Goal: Information Seeking & Learning: Learn about a topic

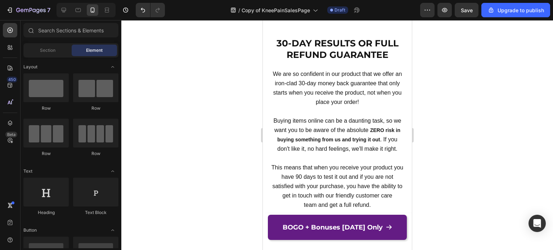
scroll to position [6406, 0]
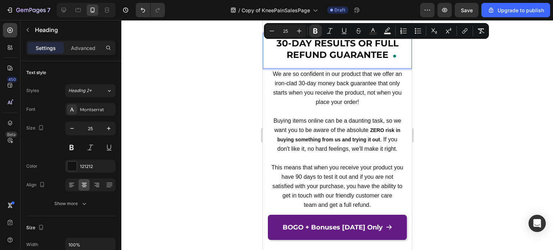
click at [346, 46] on strong "30-DAY RESULTS OR FULL REFUND GUARANTEE" at bounding box center [337, 49] width 122 height 23
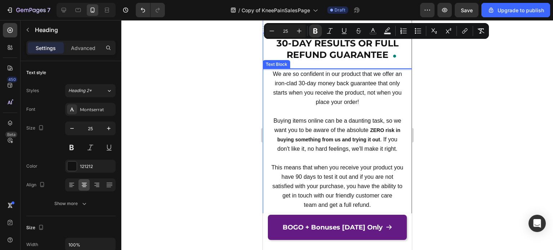
scroll to position [6369, 0]
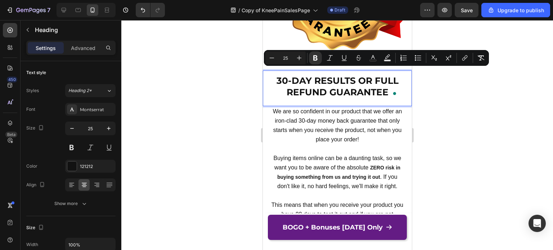
click at [328, 81] on strong "30-DAY RESULTS OR FULL REFUND GUARANTEE" at bounding box center [337, 86] width 122 height 23
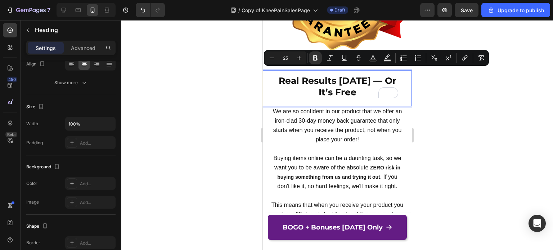
scroll to position [0, 0]
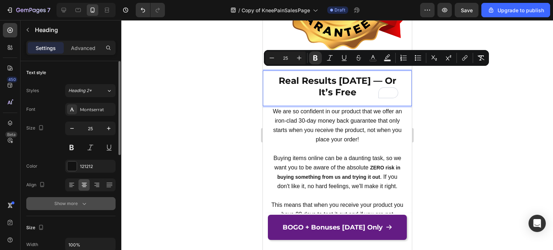
click at [72, 208] on button "Show more" at bounding box center [70, 203] width 89 height 13
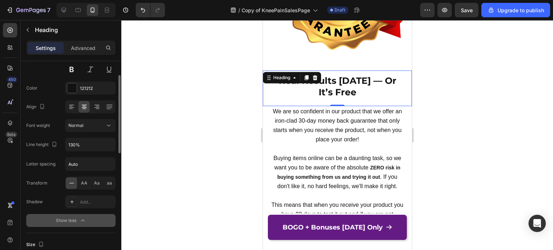
scroll to position [80, 0]
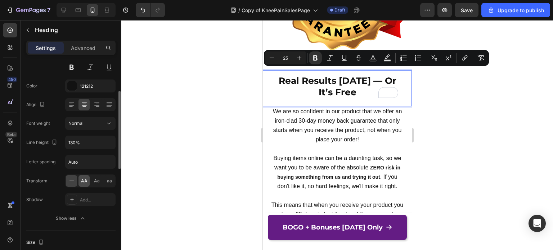
click at [85, 181] on span "AA" at bounding box center [84, 181] width 6 height 6
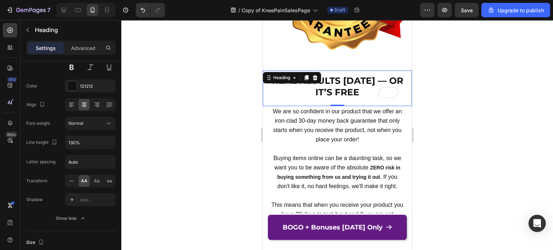
click at [438, 104] on div at bounding box center [337, 135] width 432 height 230
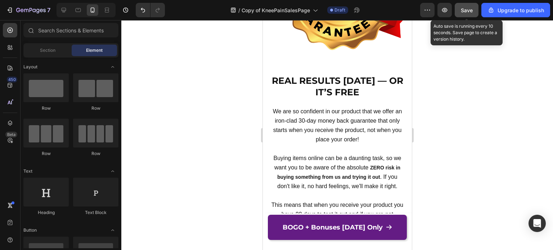
click at [465, 10] on span "Save" at bounding box center [467, 10] width 12 height 6
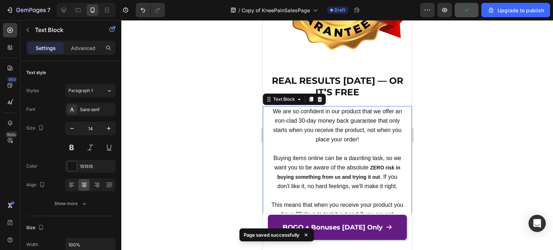
click at [319, 112] on span "We are so confident in our product that we offer an iron-clad 30-day money back…" at bounding box center [337, 125] width 129 height 35
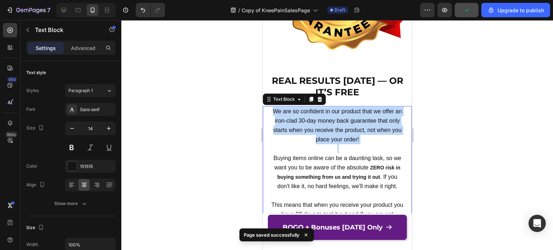
click at [319, 112] on span "We are so confident in our product that we offer an iron-clad 30-day money back…" at bounding box center [337, 125] width 129 height 35
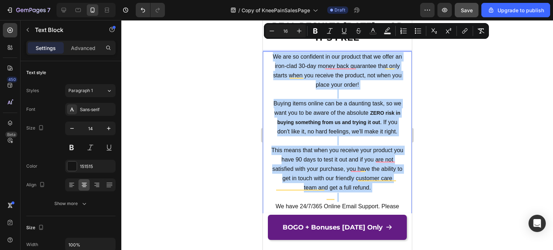
scroll to position [6444, 0]
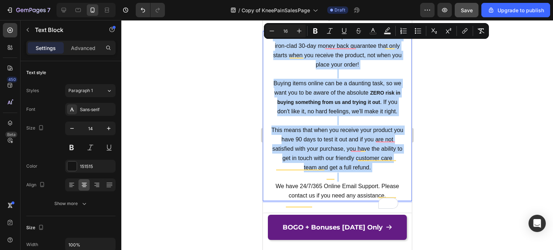
click at [361, 120] on p "Rich Text Editor. Editing area: main" at bounding box center [336, 120] width 133 height 9
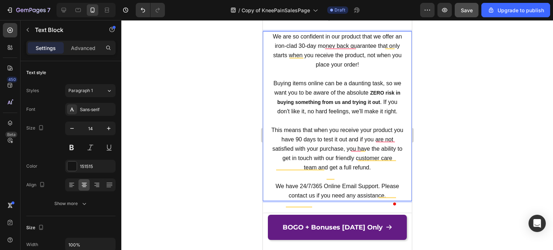
click at [361, 120] on p "Rich Text Editor. Editing area: main" at bounding box center [336, 120] width 133 height 9
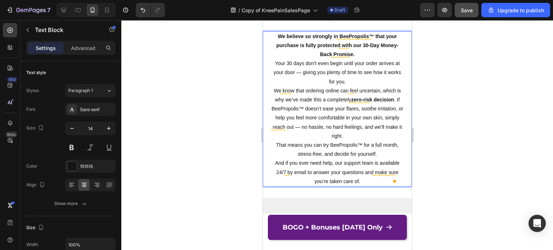
click at [360, 50] on p "We believe so strongly in BeePropolis™ that your purchase is fully protected wi…" at bounding box center [336, 45] width 133 height 27
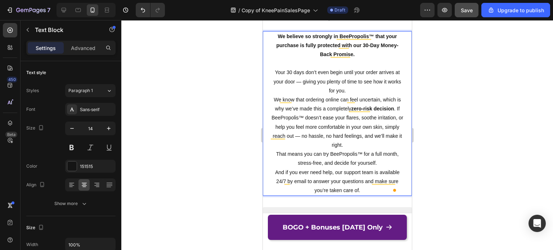
click at [288, 73] on p "Your 30 days don’t even begin until your order arrives at your door — giving yo…" at bounding box center [336, 81] width 133 height 27
click at [357, 87] on p "Your 30 days don’t even begin until your order arrives at your door — giving yo…" at bounding box center [336, 81] width 133 height 27
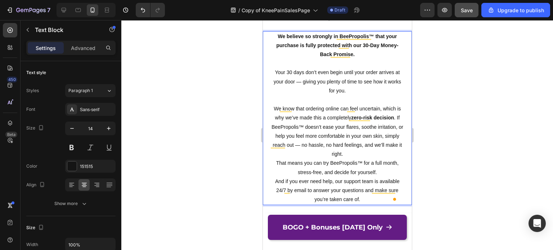
click at [379, 151] on p "We know that ordering online can feel uncertain, which is why we’ve made this a…" at bounding box center [336, 131] width 133 height 54
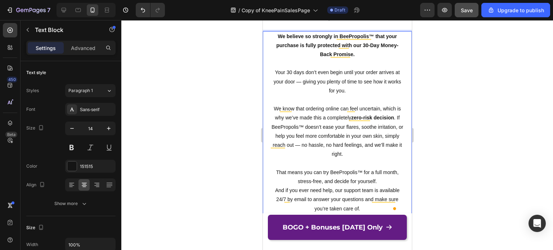
click at [382, 176] on p "That means you can try BeePropolis™ for a full month, stress-free, and decide f…" at bounding box center [336, 177] width 133 height 18
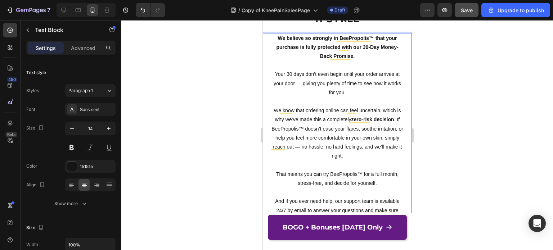
scroll to position [6410, 0]
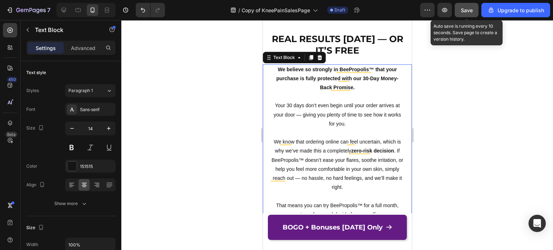
click at [474, 9] on button "Save" at bounding box center [467, 10] width 24 height 14
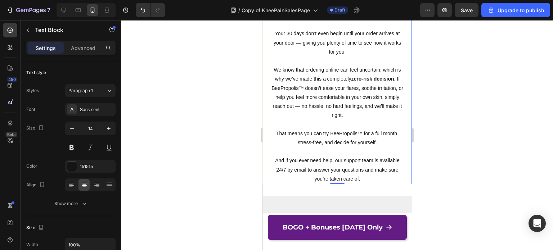
scroll to position [6529, 0]
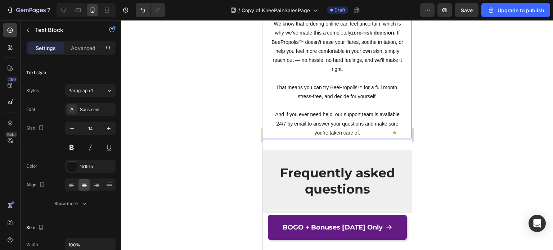
click at [327, 83] on p "That means you can try BeePropolis™ for a full month, stress-free, and decide f…" at bounding box center [336, 92] width 133 height 18
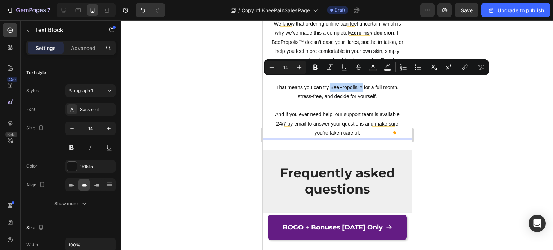
drag, startPoint x: 327, startPoint y: 82, endPoint x: 357, endPoint y: 84, distance: 30.7
click at [357, 84] on p "That means you can try BeePropolis™ for a full month, stress-free, and decide f…" at bounding box center [336, 92] width 133 height 18
drag, startPoint x: 313, startPoint y: 68, endPoint x: 82, endPoint y: 83, distance: 231.6
click at [313, 68] on icon "Editor contextual toolbar" at bounding box center [315, 67] width 7 height 7
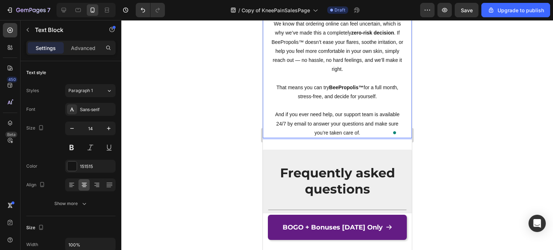
click at [346, 110] on p "And if you ever need help, our support team is available 24/7 by email to answe…" at bounding box center [336, 123] width 133 height 27
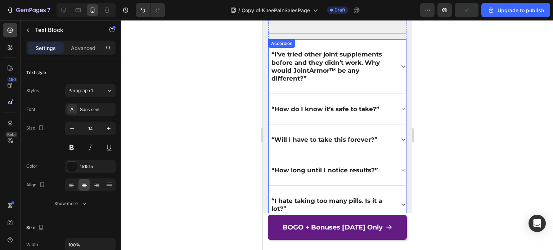
scroll to position [6727, 0]
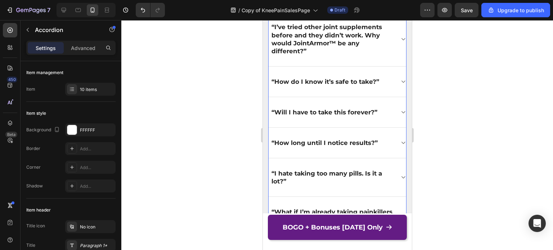
click at [400, 112] on icon at bounding box center [402, 112] width 5 height 6
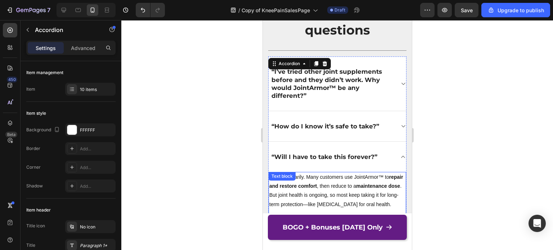
scroll to position [6665, 0]
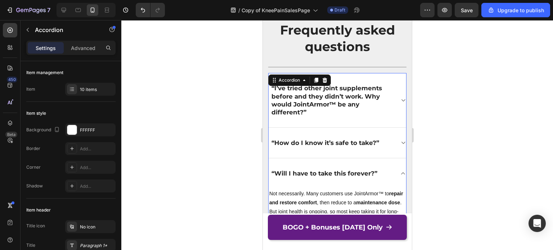
click at [333, 100] on p "“I’ve tried other joint supplements before and they didn’t work. Why would Join…" at bounding box center [332, 100] width 122 height 32
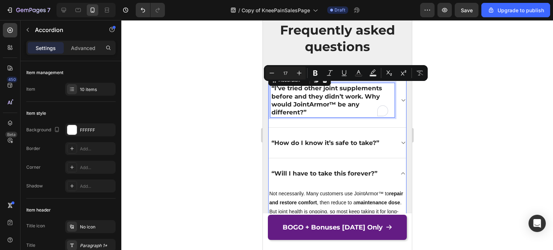
click at [333, 100] on p "“I’ve tried other joint supplements before and they didn’t work. Why would Join…" at bounding box center [332, 100] width 122 height 32
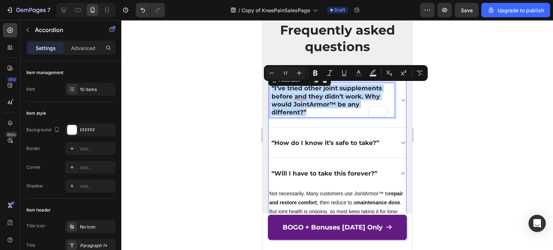
copy p "“I’ve tried other joint supplements before and they didn’t work. Why would Join…"
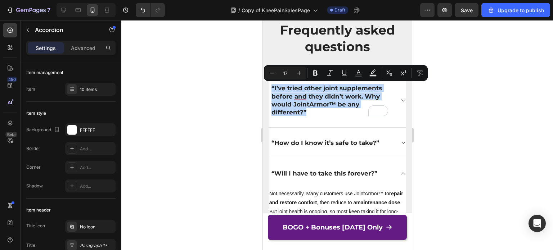
click at [400, 100] on icon at bounding box center [402, 101] width 5 height 6
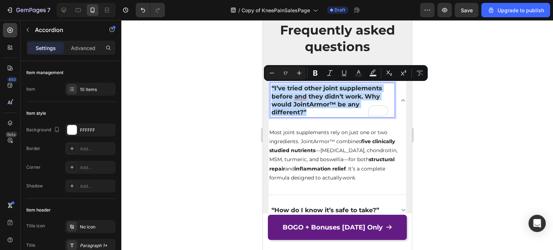
drag, startPoint x: 291, startPoint y: 102, endPoint x: 312, endPoint y: 86, distance: 26.2
click at [312, 86] on p "“I’ve tried other joint supplements before and they didn’t work. Why would Join…" at bounding box center [332, 100] width 122 height 32
copy p "“I’ve tried other joint supplements before and they didn’t work. Why would Join…"
click at [306, 102] on p "“I’ve tried other joint supplements before and they didn’t work. Why would Join…" at bounding box center [332, 100] width 122 height 32
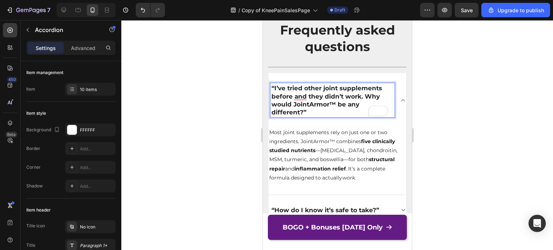
click at [302, 111] on p "“I’ve tried other joint supplements before and they didn’t work. Why would Join…" at bounding box center [332, 100] width 122 height 32
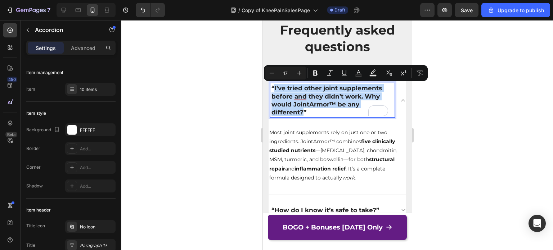
drag, startPoint x: 302, startPoint y: 111, endPoint x: 274, endPoint y: 89, distance: 36.1
click at [274, 89] on p "“I’ve tried other joint supplements before and they didn’t work. Why would Join…" at bounding box center [332, 100] width 122 height 32
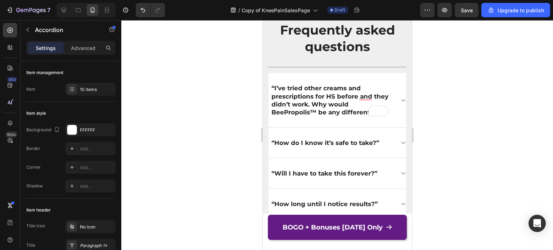
click at [393, 99] on div "“I’ve tried other creams and prescriptions for HS before and they didn’t work. …" at bounding box center [337, 100] width 138 height 54
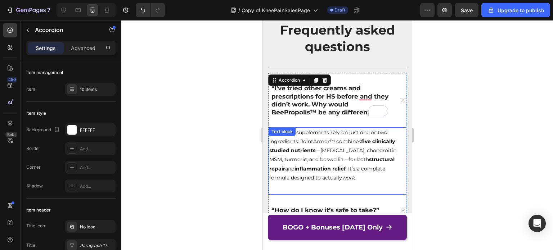
click at [338, 150] on p "Most joint supplements rely on just one or two ingredients. JointArmor™ combine…" at bounding box center [337, 155] width 136 height 54
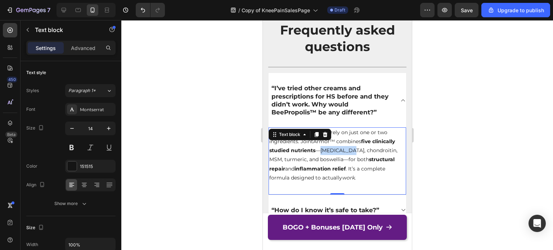
click at [338, 150] on p "Most joint supplements rely on just one or two ingredients. JointArmor™ combine…" at bounding box center [337, 155] width 136 height 54
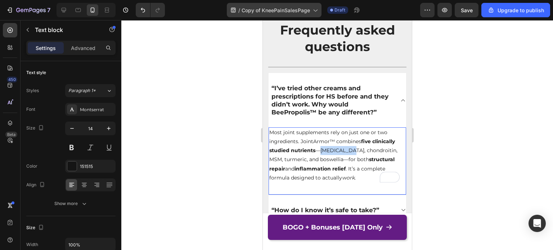
copy p "[MEDICAL_DATA]"
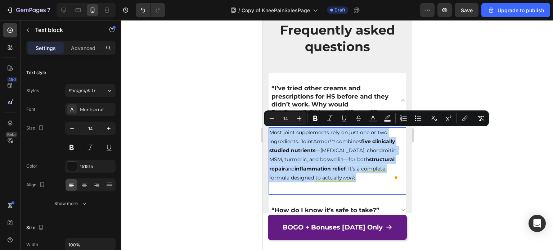
click at [348, 174] on p "Most joint supplements rely on just one or two ingredients. JointArmor™ combine…" at bounding box center [337, 155] width 136 height 54
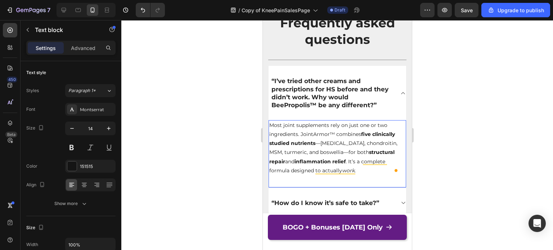
scroll to position [6675, 0]
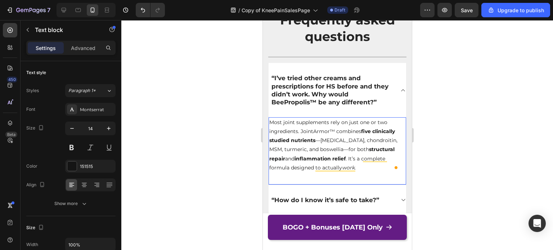
click at [311, 156] on strong "inflammation relief" at bounding box center [319, 159] width 51 height 6
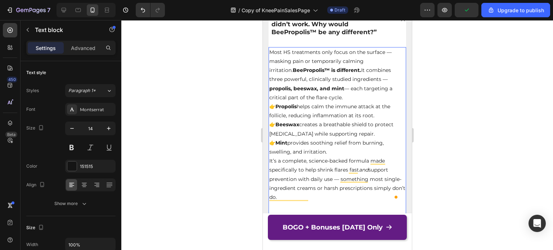
scroll to position [6730, 0]
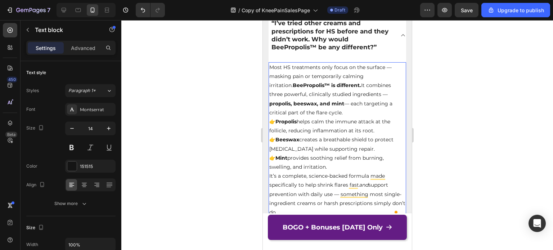
click at [323, 111] on p "Most HS treatments only focus on the surface — masking pain or temporarily calm…" at bounding box center [337, 90] width 136 height 54
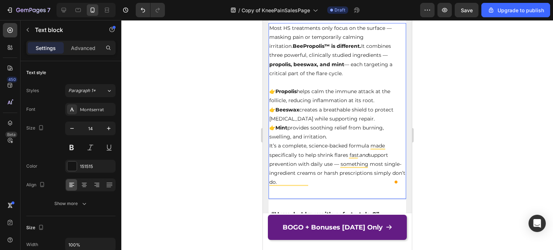
scroll to position [6771, 0]
click at [340, 133] on p "👉 Propolis helps calm the immune attack at the follicle, reducing inflammation …" at bounding box center [337, 113] width 136 height 54
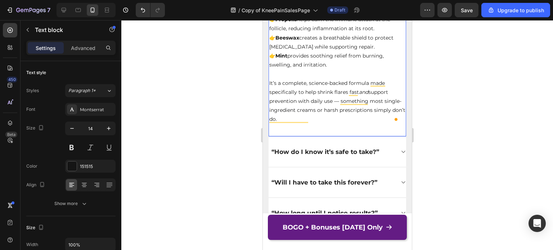
scroll to position [6719, 0]
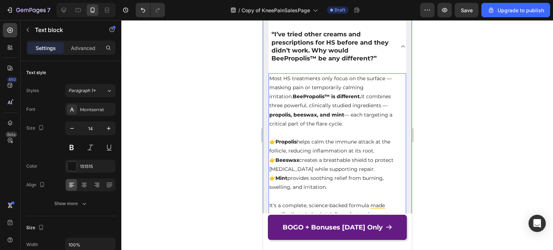
drag, startPoint x: 432, startPoint y: 127, endPoint x: 133, endPoint y: 35, distance: 313.6
click at [432, 127] on div at bounding box center [337, 135] width 432 height 230
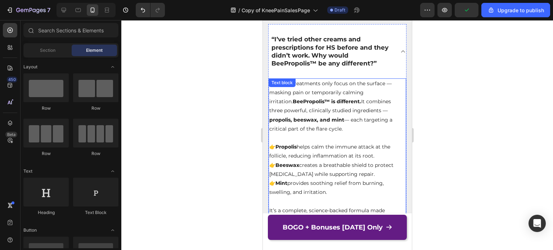
scroll to position [6713, 0]
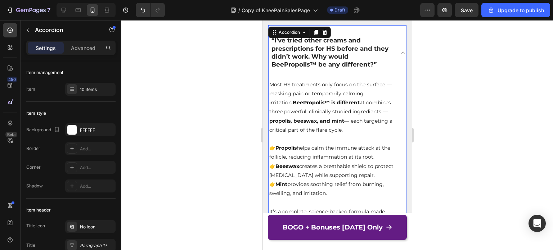
click at [396, 49] on div "“I’ve tried other creams and prescriptions for HS before and they didn’t work. …" at bounding box center [337, 52] width 138 height 54
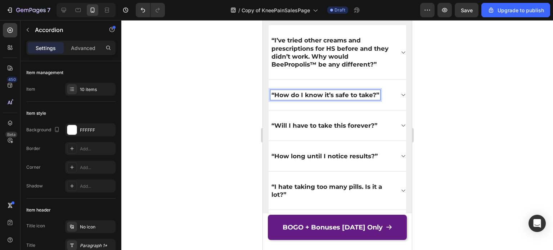
click at [326, 92] on p "“How do I know it’s safe to take?”" at bounding box center [325, 95] width 108 height 8
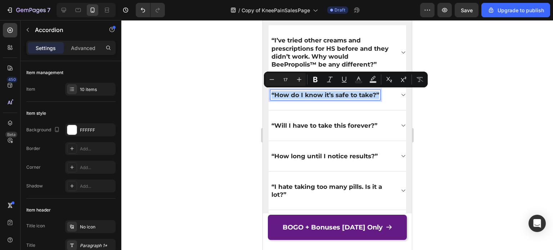
copy p "“How do I know it’s safe to take?”"
click at [400, 93] on icon at bounding box center [402, 95] width 5 height 6
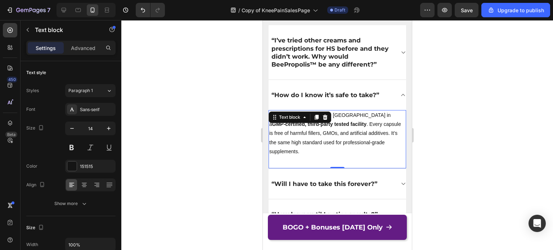
click at [324, 130] on p "JointArmor™ is made in the [GEOGRAPHIC_DATA] in a GMP-certified, third-party te…" at bounding box center [337, 133] width 136 height 45
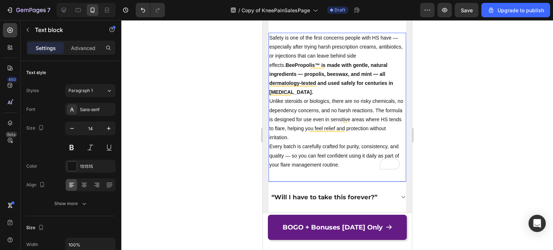
scroll to position [6765, 0]
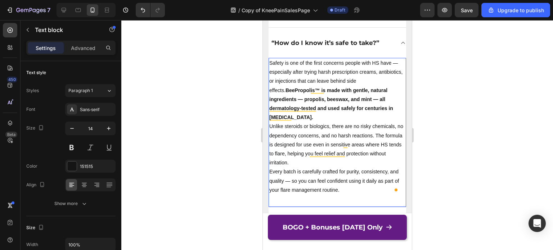
click at [397, 81] on p "Safety is one of the first concerns people with HS have — especially after tryi…" at bounding box center [337, 90] width 136 height 63
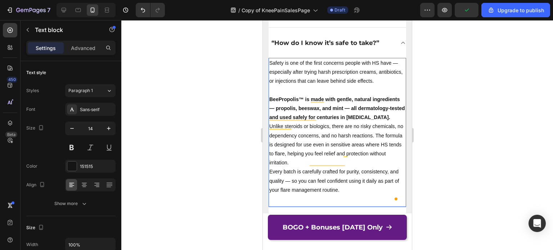
click at [314, 122] on p "BeePropolis™ is made with gentle, natural ingredients — propolis, beeswax, and …" at bounding box center [337, 108] width 136 height 27
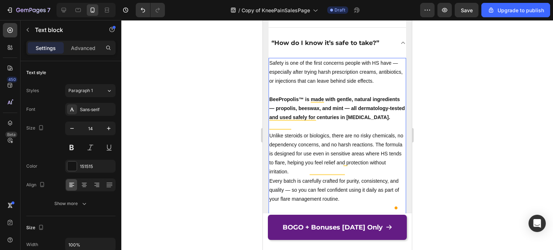
click at [316, 177] on p "Unlike steroids or biologics, there are no risky chemicals, no dependency conce…" at bounding box center [337, 153] width 136 height 45
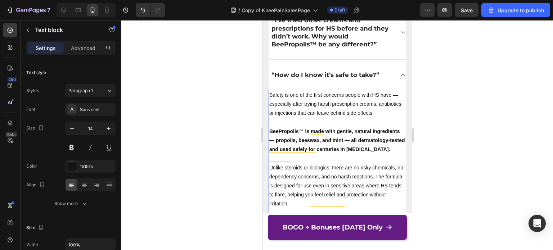
scroll to position [6699, 0]
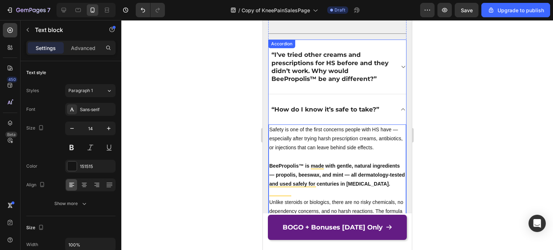
click at [400, 108] on icon at bounding box center [402, 110] width 5 height 6
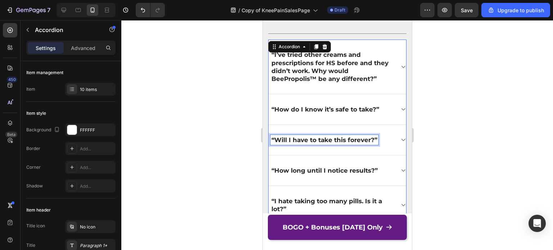
click at [340, 138] on p "“Will I have to take this forever?”" at bounding box center [324, 140] width 106 height 8
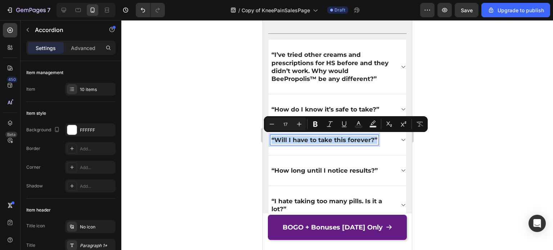
copy p "“Will I have to take this forever?”"
click at [400, 141] on icon at bounding box center [402, 140] width 5 height 6
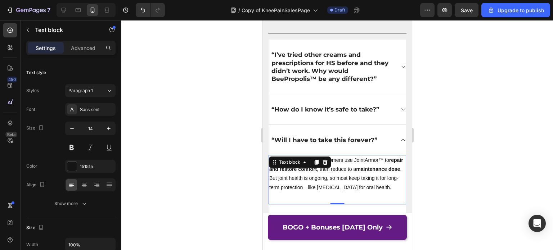
click at [334, 176] on p "Not necessarily. Many customers use JointArmor™ to repair and restore comfort ,…" at bounding box center [337, 174] width 136 height 36
click at [340, 186] on p "Not necessarily. Many customers use JointArmor™ to repair and restore comfort ,…" at bounding box center [337, 174] width 136 height 36
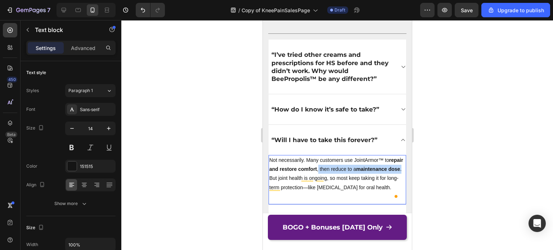
drag, startPoint x: 333, startPoint y: 168, endPoint x: 314, endPoint y: 179, distance: 21.6
click at [314, 179] on p "Not necessarily. Many customers use JointArmor™ to repair and restore comfort ,…" at bounding box center [337, 174] width 136 height 36
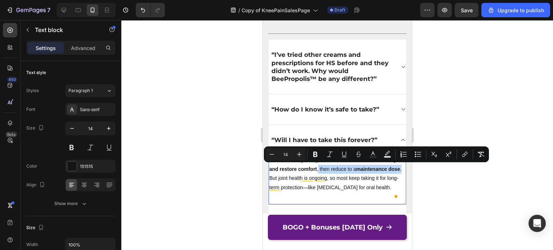
copy p "then reduce to a maintenance dose ."
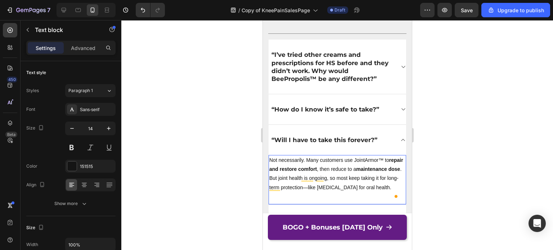
click at [375, 185] on p "Not necessarily. Many customers use JointArmor™ to repair and restore comfort ,…" at bounding box center [337, 174] width 136 height 36
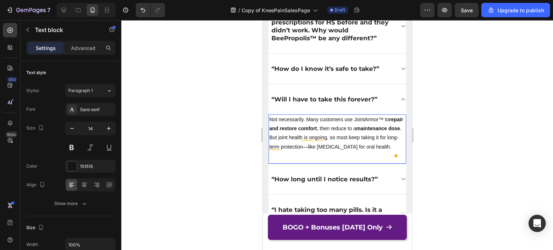
scroll to position [6758, 0]
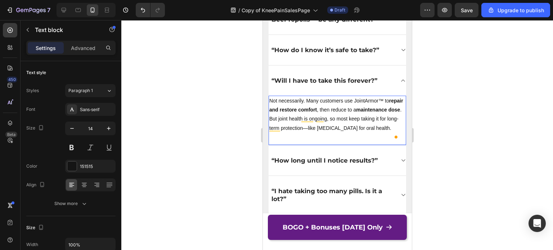
click at [319, 112] on strong "repair and restore comfort" at bounding box center [336, 105] width 134 height 15
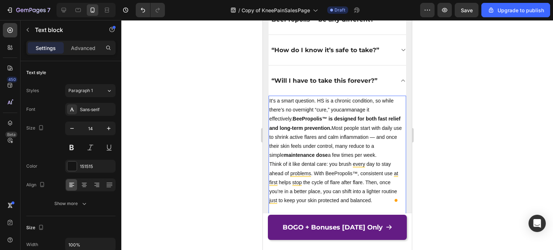
click at [397, 109] on p "It’s a smart question. HS is a chronic condition, so while there’s no overnight…" at bounding box center [337, 127] width 136 height 63
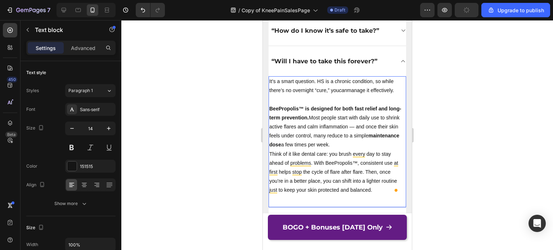
scroll to position [6782, 0]
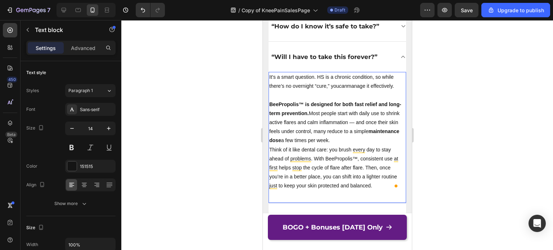
click at [373, 136] on p "BeePropolis™ is designed for both fast relief and long-term prevention. Most pe…" at bounding box center [337, 122] width 136 height 45
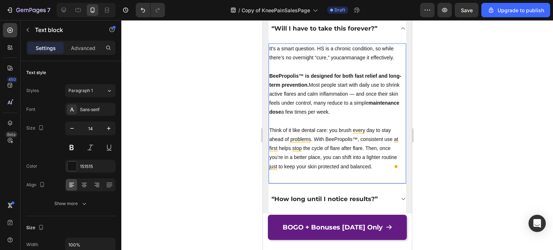
scroll to position [6793, 0]
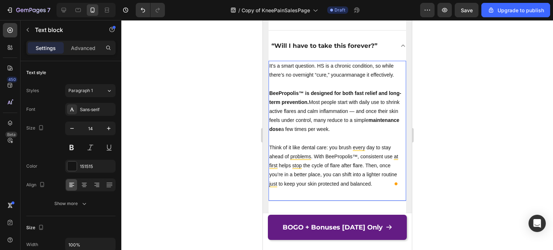
click at [427, 137] on div at bounding box center [337, 135] width 432 height 230
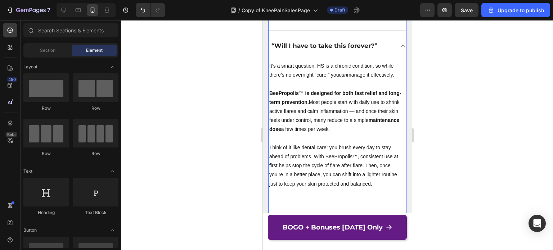
click at [400, 44] on icon at bounding box center [402, 46] width 5 height 6
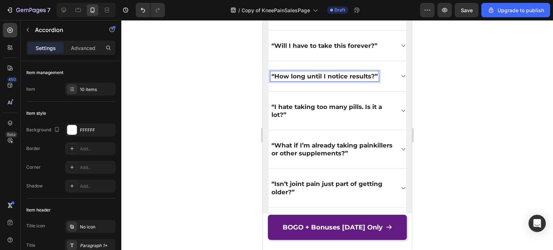
click at [349, 76] on p "“How long until I notice results?”" at bounding box center [324, 76] width 106 height 8
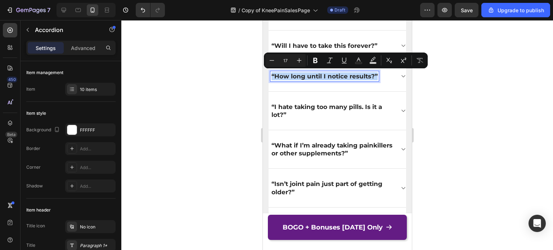
copy p "“How long until I notice results?”"
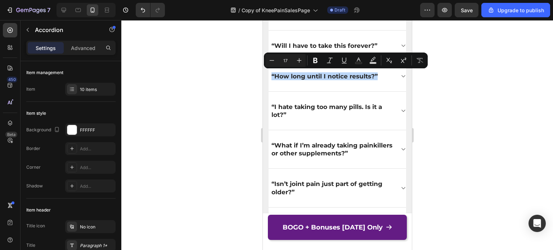
click at [395, 79] on div "“How long until I notice results?”" at bounding box center [337, 76] width 138 height 31
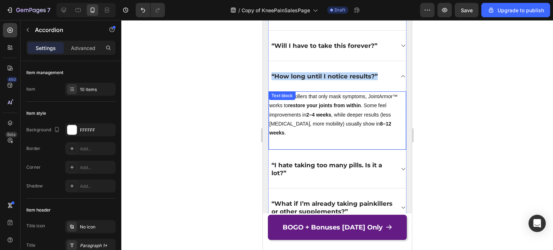
click at [334, 103] on strong "restore your joints from within" at bounding box center [324, 106] width 73 height 6
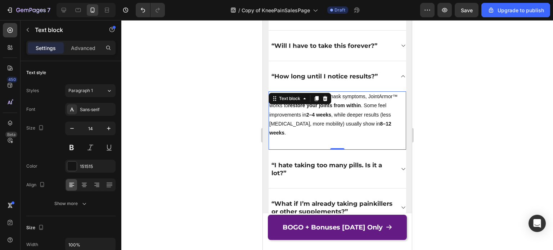
click at [340, 117] on p "Unlike painkillers that only mask symptoms, JointArmor™ works to restore your j…" at bounding box center [337, 114] width 136 height 45
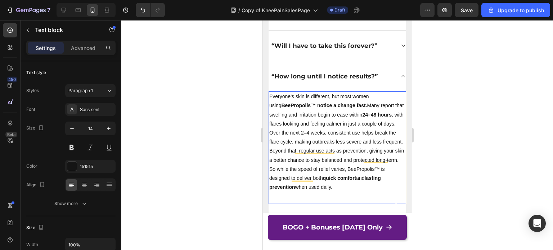
click at [301, 129] on p "Everyone’s skin is different, but most women using BeePropolis™ notice a change…" at bounding box center [337, 110] width 136 height 36
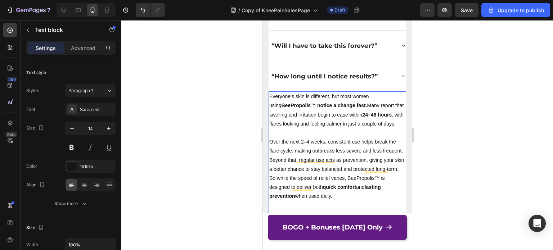
click at [323, 174] on p "Over the next 2–4 weeks, consistent use helps break the flare cycle, making out…" at bounding box center [337, 156] width 136 height 36
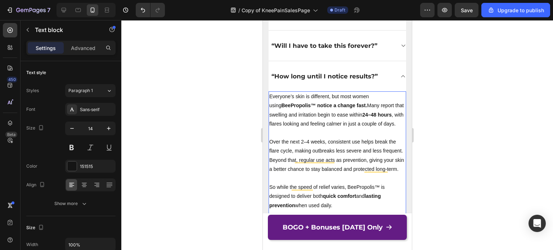
scroll to position [6856, 0]
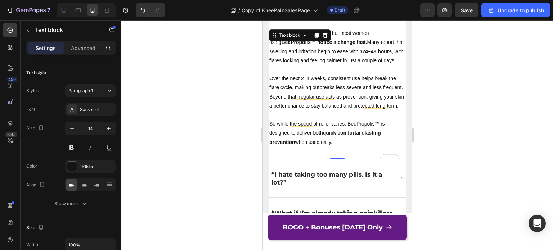
click at [327, 159] on div "Everyone’s skin is different, but most women using BeePropolis™ notice a change…" at bounding box center [337, 93] width 138 height 131
click at [343, 159] on div "Everyone’s skin is different, but most women using BeePropolis™ notice a change…" at bounding box center [337, 93] width 138 height 131
click at [347, 147] on p "So while the speed of relief varies, BeePropolis™ is designed to deliver both q…" at bounding box center [337, 133] width 136 height 27
click at [341, 147] on p "So while the speed of relief varies, BeePropolis™ is designed to deliver both q…" at bounding box center [337, 133] width 136 height 27
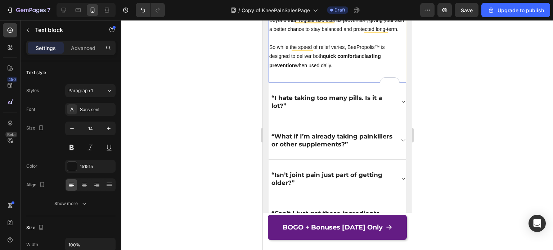
scroll to position [6934, 0]
click at [338, 109] on p "“I hate taking too many pills. Is it a lot?”" at bounding box center [332, 102] width 122 height 16
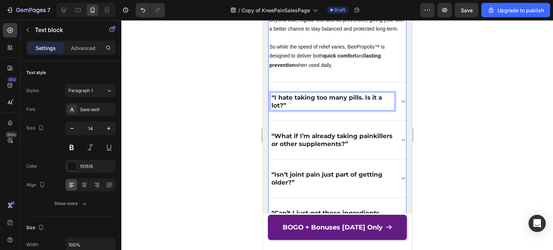
click at [338, 109] on p "“I hate taking too many pills. Is it a lot?”" at bounding box center [332, 102] width 122 height 16
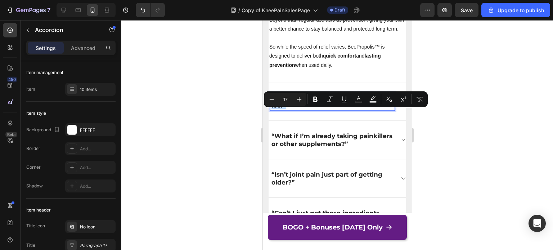
copy p "“I hate taking too many pills. Is it a lot?”"
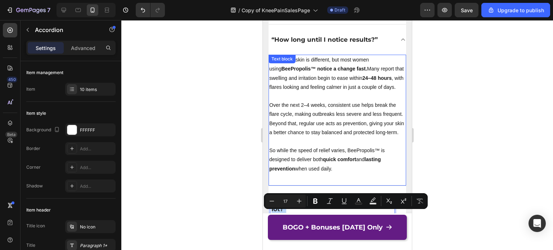
scroll to position [6832, 0]
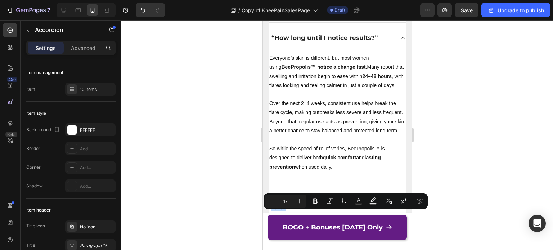
click at [401, 37] on icon at bounding box center [403, 38] width 4 height 2
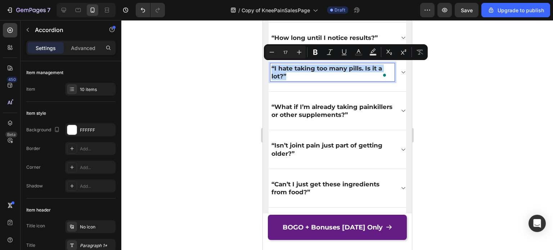
click at [303, 74] on p "“I hate taking too many pills. Is it a lot?”" at bounding box center [332, 72] width 122 height 16
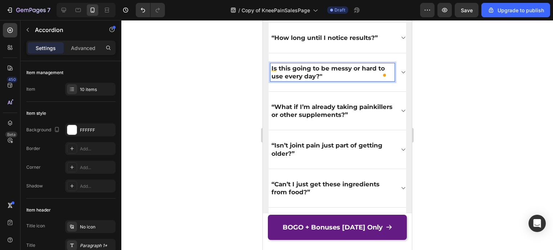
click at [271, 67] on p "Is this going to be messy or hard to use every day?"" at bounding box center [332, 72] width 122 height 16
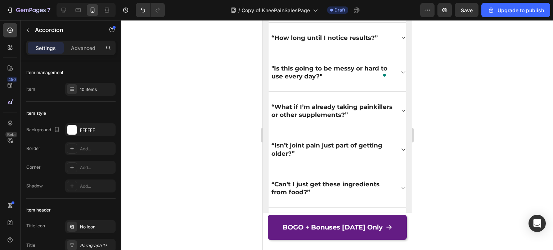
click at [391, 69] on div ""Is this going to be messy or hard to use every day?"" at bounding box center [337, 72] width 138 height 39
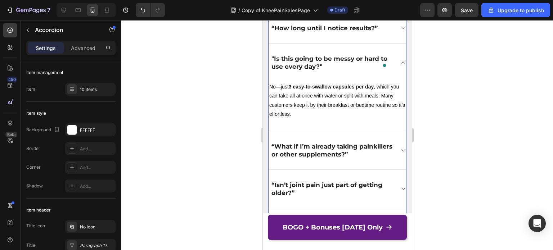
scroll to position [6827, 0]
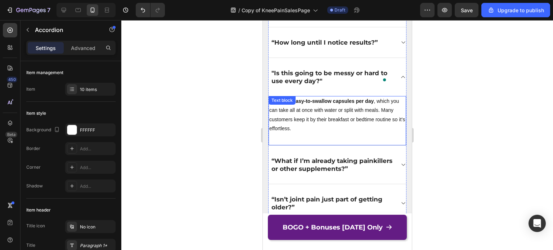
click at [324, 118] on p "No—just 3 easy-to-swallow capsules per day , which you can take all at once wit…" at bounding box center [337, 115] width 136 height 36
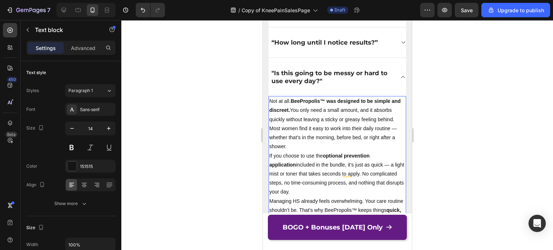
click at [323, 145] on p "Not at all. BeePropolis™ was designed to be simple and discreet. You only need …" at bounding box center [337, 124] width 136 height 54
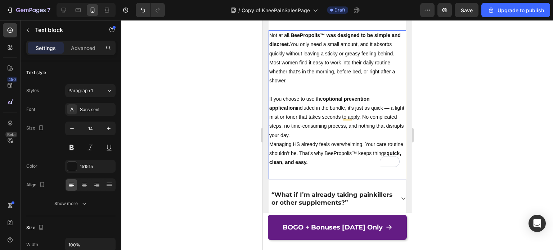
scroll to position [6893, 0]
click at [303, 134] on p "If you choose to use the optional prevention application included in the bundle…" at bounding box center [337, 116] width 136 height 45
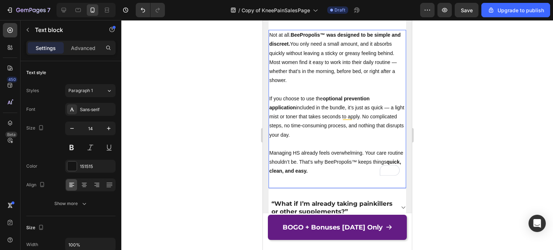
scroll to position [6840, 0]
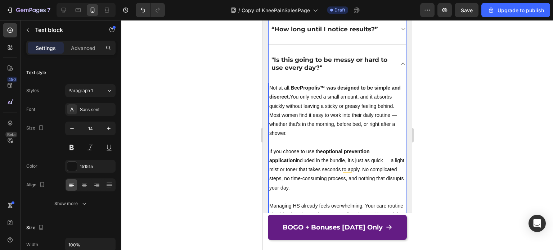
click at [392, 63] on div ""Is this going to be messy or hard to use every day?"" at bounding box center [337, 64] width 138 height 38
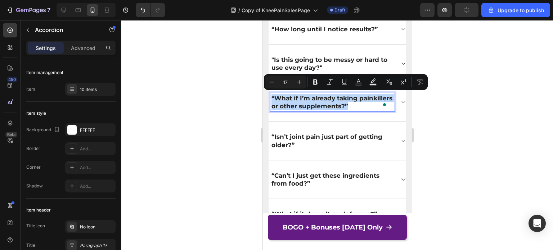
copy p "“What if I’m already taking painkillers or other supplements?”"
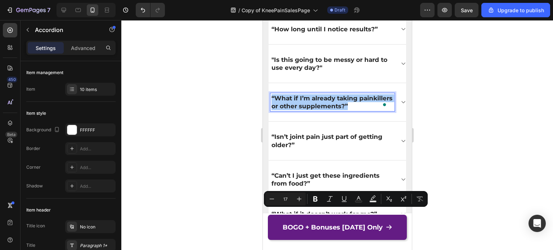
scroll to position [6723, 0]
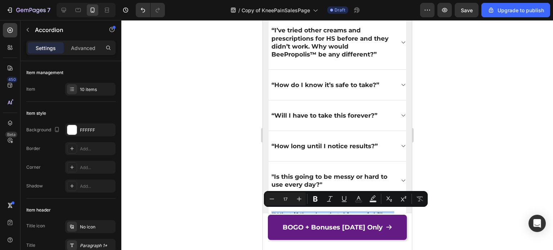
drag, startPoint x: 55, startPoint y: 33, endPoint x: 94, endPoint y: 72, distance: 54.5
click at [454, 81] on div at bounding box center [337, 135] width 432 height 230
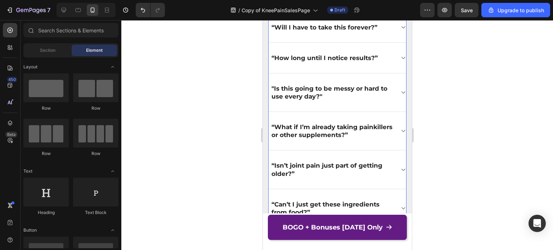
scroll to position [6812, 0]
click at [380, 117] on div "“What if I’m already taking painkillers or other supplements?”" at bounding box center [337, 131] width 138 height 39
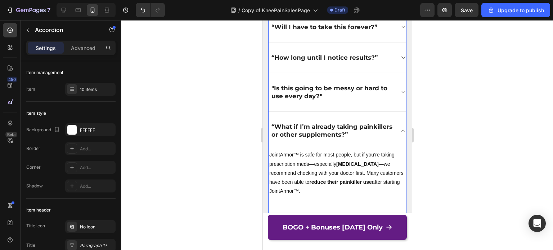
scroll to position [6813, 0]
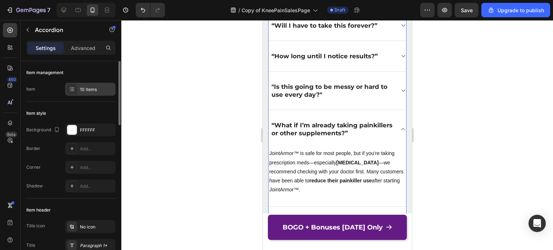
click at [71, 90] on icon at bounding box center [72, 90] width 3 height 0
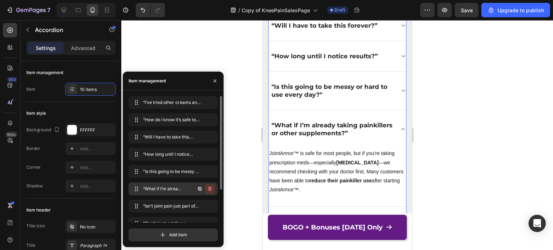
click at [209, 190] on icon "button" at bounding box center [210, 189] width 6 height 6
click at [203, 187] on div "Delete" at bounding box center [204, 189] width 13 height 6
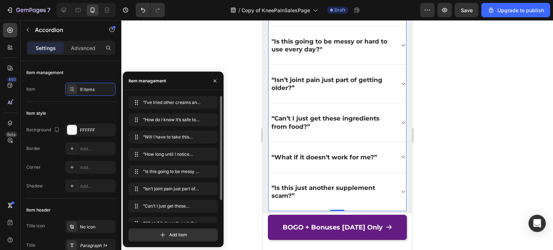
scroll to position [6859, 0]
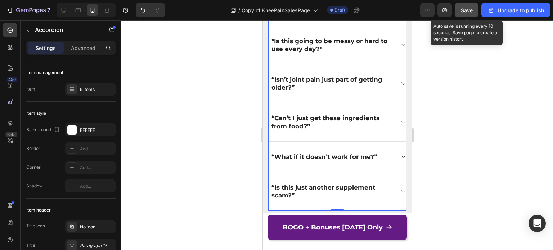
click at [461, 6] on button "Save" at bounding box center [467, 10] width 24 height 14
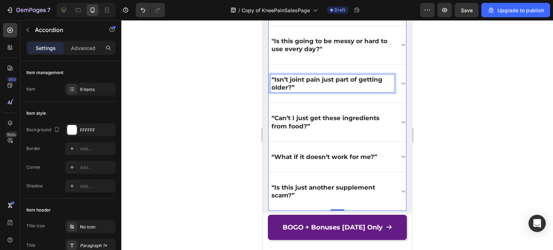
click at [343, 85] on p "“Isn’t joint pain just part of getting older?”" at bounding box center [332, 84] width 122 height 16
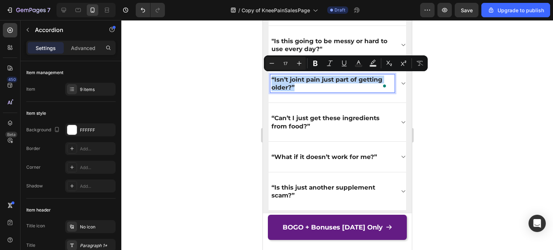
copy p "“Isn’t joint pain just part of getting older?”"
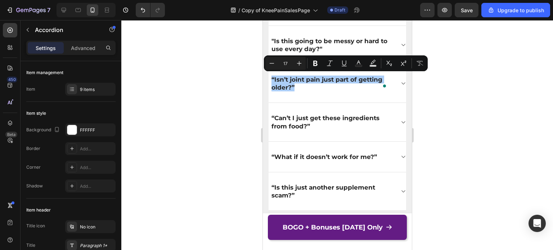
click at [426, 84] on div at bounding box center [337, 135] width 432 height 230
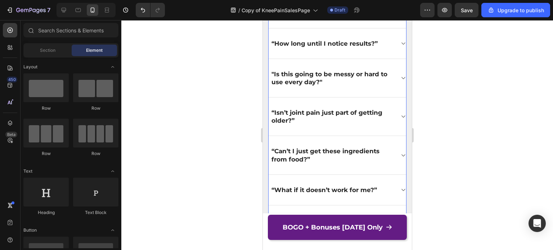
scroll to position [6826, 0]
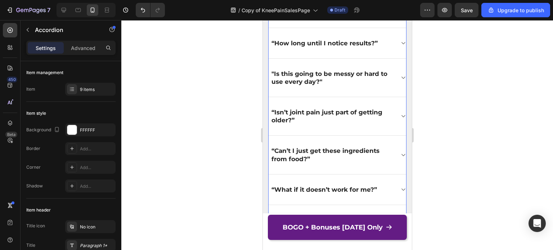
click at [324, 157] on p "“Can’t I just get these ingredients from food?”" at bounding box center [332, 155] width 122 height 16
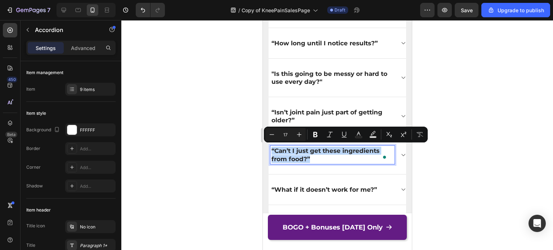
copy p "“Can’t I just get these ingredients from food?”"
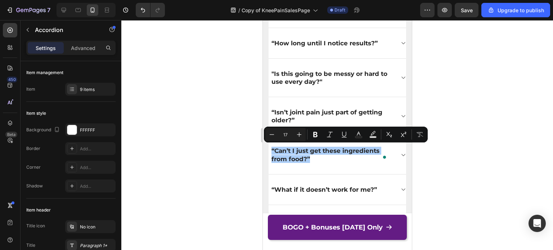
click at [435, 110] on div at bounding box center [337, 135] width 432 height 230
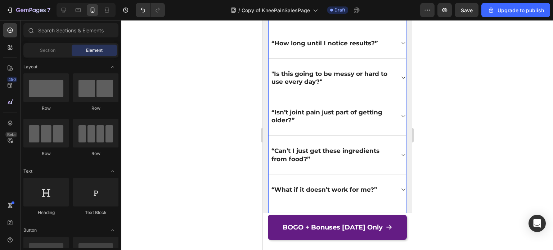
click at [293, 151] on p "“Can’t I just get these ingredients from food?”" at bounding box center [332, 155] width 122 height 16
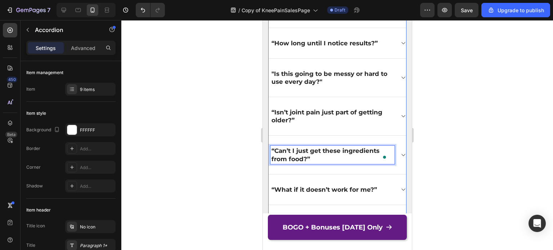
click at [306, 157] on p "“Can’t I just get these ingredients from food?”" at bounding box center [332, 155] width 122 height 16
drag, startPoint x: 306, startPoint y: 157, endPoint x: 275, endPoint y: 148, distance: 31.7
click at [275, 148] on p "“Can’t I just get these ingredients from food?”" at bounding box center [332, 155] width 122 height 16
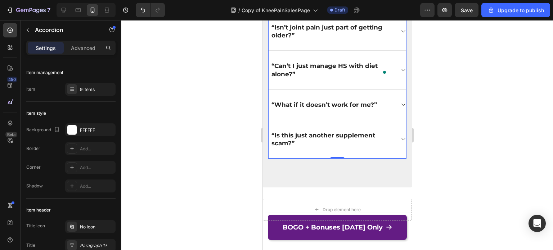
click at [400, 67] on icon at bounding box center [402, 70] width 5 height 6
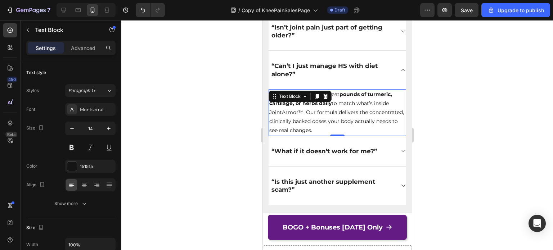
click at [345, 110] on p "Not really. You’d have to eat pounds of turmeric, cartilage, or herbs daily to …" at bounding box center [337, 112] width 136 height 45
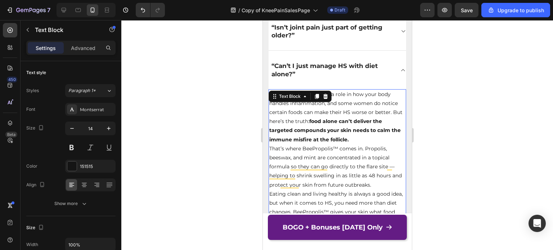
click at [391, 112] on p "Diet can absolutely play a role in how your body handles inflammation, and some…" at bounding box center [337, 117] width 136 height 54
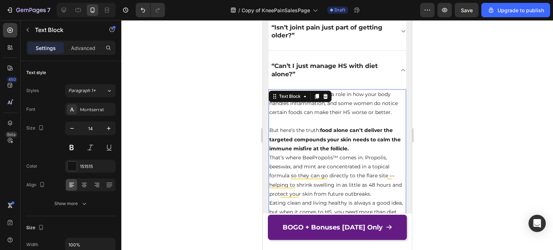
click at [353, 160] on p "That’s where BeePropolis™ comes in. Propolis, beeswax, and mint are concentrate…" at bounding box center [337, 175] width 136 height 45
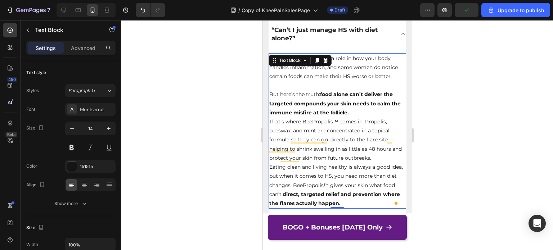
click at [366, 113] on p "But here’s the truth: food alone can’t deliver the targeted compounds your skin…" at bounding box center [337, 103] width 136 height 27
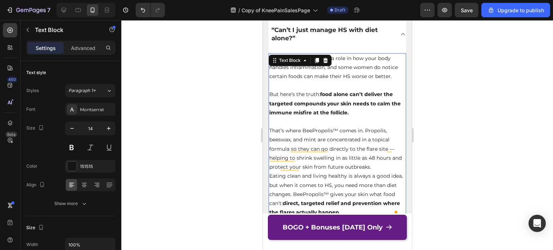
scroll to position [6978, 0]
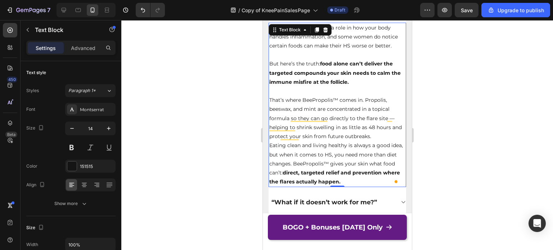
click at [386, 136] on p "That’s where BeePropolis™ comes in. Propolis, beeswax, and mint are concentrate…" at bounding box center [337, 118] width 136 height 45
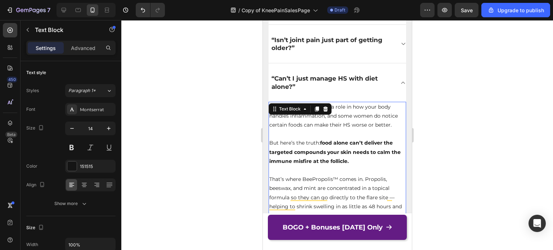
scroll to position [6898, 0]
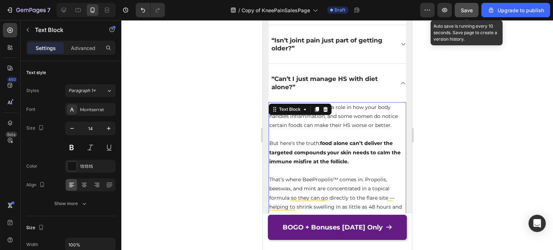
click at [471, 6] on div "Save" at bounding box center [467, 10] width 12 height 8
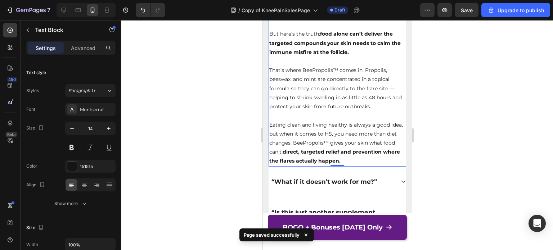
scroll to position [6922, 0]
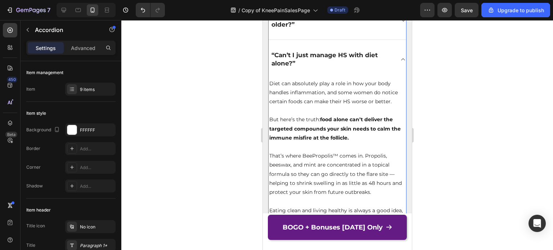
click at [400, 57] on icon at bounding box center [402, 60] width 5 height 6
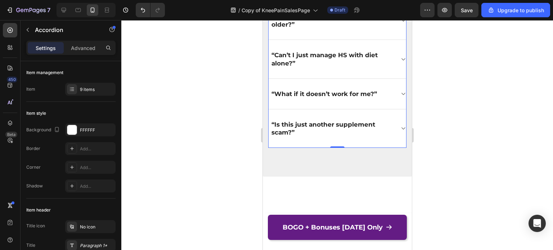
click at [400, 91] on icon at bounding box center [402, 94] width 5 height 6
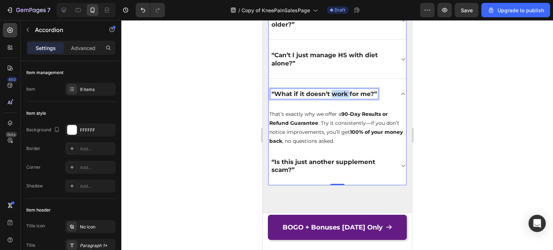
click at [332, 90] on p "“What if it doesn’t work for me?”" at bounding box center [323, 94] width 105 height 8
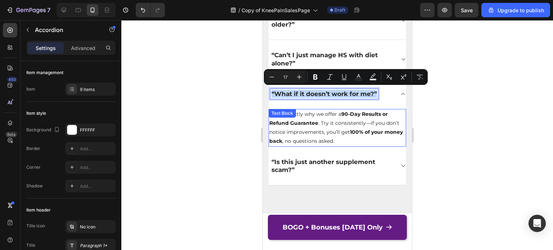
click at [301, 125] on p "That’s exactly why we offer a 90-Day Results or Refund Guarantee . Try it consi…" at bounding box center [337, 128] width 136 height 36
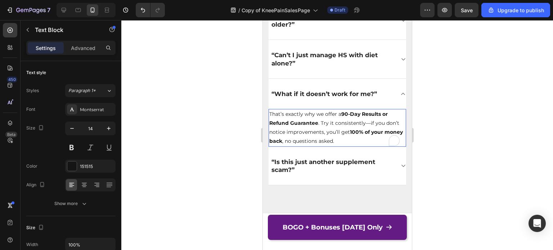
click at [327, 125] on p "That’s exactly why we offer a 90-Day Results or Refund Guarantee . Try it consi…" at bounding box center [337, 128] width 136 height 36
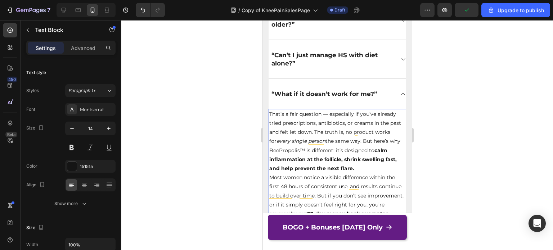
click at [328, 130] on p "That’s a fair question — especially if you’ve already tried prescriptions, anti…" at bounding box center [337, 141] width 136 height 63
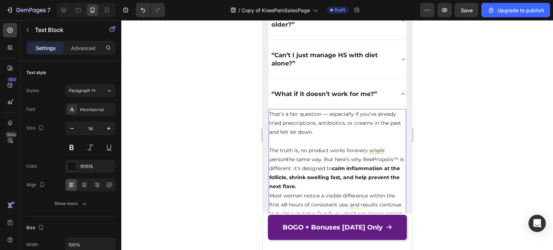
click at [329, 180] on p "The truth is, no product works for every single person the same way. But here’s…" at bounding box center [337, 168] width 136 height 45
click at [325, 183] on p "The truth is, no product works for every single person the same way. But here’s…" at bounding box center [337, 168] width 136 height 45
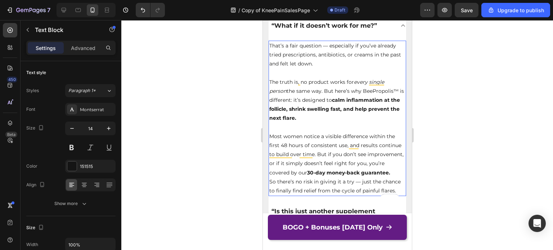
scroll to position [6991, 0]
click at [333, 177] on p "Most women notice a visible difference within the first 48 hours of consistent …" at bounding box center [337, 154] width 136 height 45
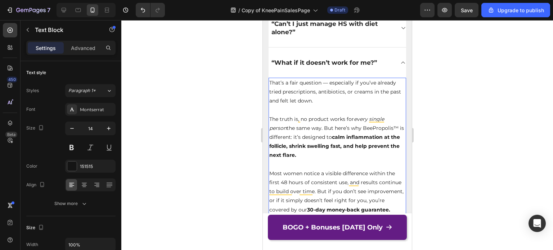
scroll to position [6953, 0]
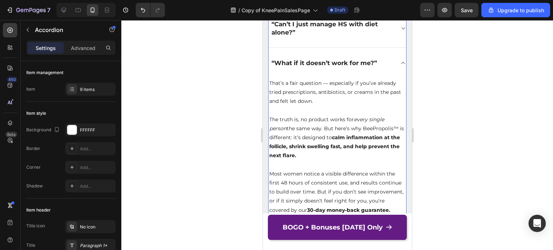
click at [443, 68] on div at bounding box center [337, 135] width 432 height 230
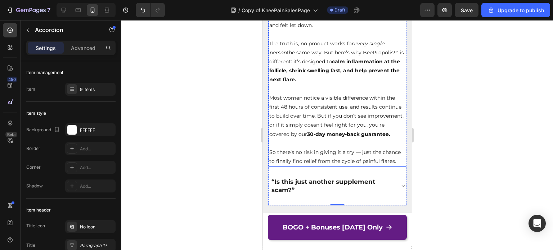
scroll to position [7029, 0]
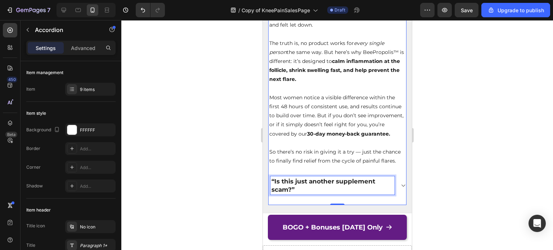
click at [298, 191] on p "“Is this just another supplement scam?”" at bounding box center [332, 185] width 122 height 16
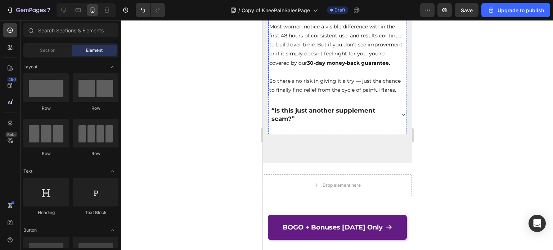
scroll to position [7071, 0]
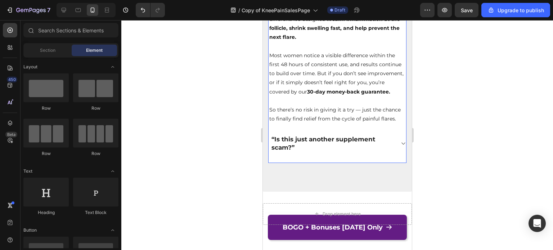
click at [328, 151] on p "“Is this just another supplement scam?”" at bounding box center [332, 143] width 122 height 16
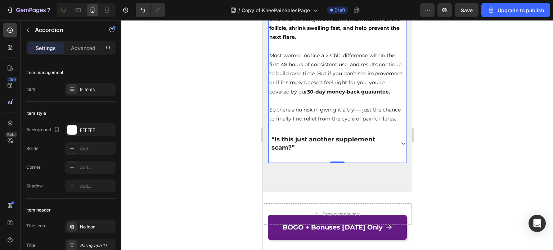
click at [400, 147] on icon at bounding box center [402, 144] width 5 height 6
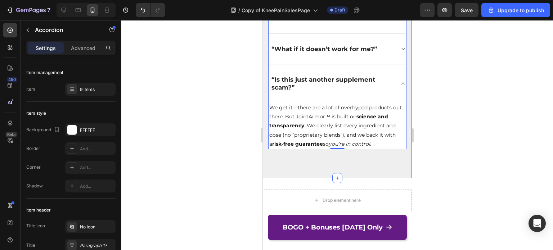
scroll to position [6920, 0]
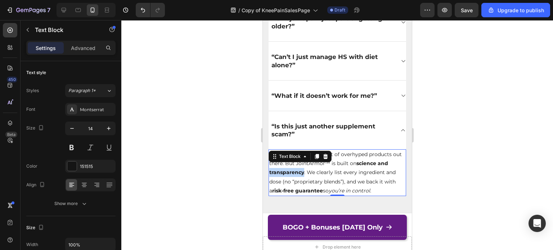
click at [288, 171] on strong "science and transparency" at bounding box center [328, 167] width 119 height 15
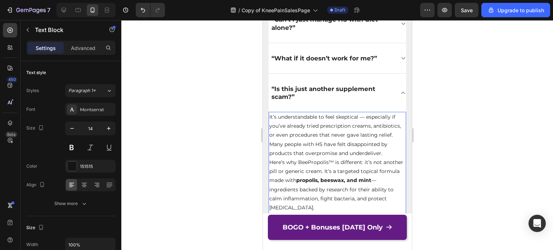
scroll to position [6959, 0]
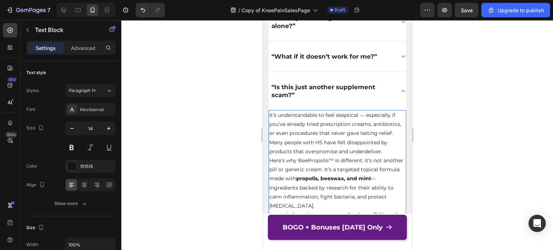
click at [341, 156] on p "It’s understandable to feel skeptical — especially if you’ve already tried pres…" at bounding box center [337, 133] width 136 height 45
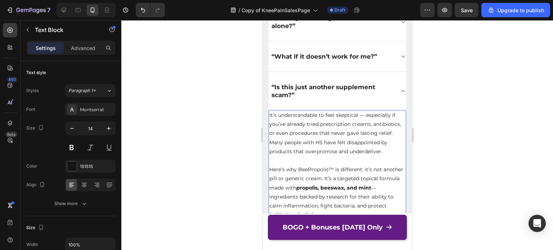
scroll to position [7041, 0]
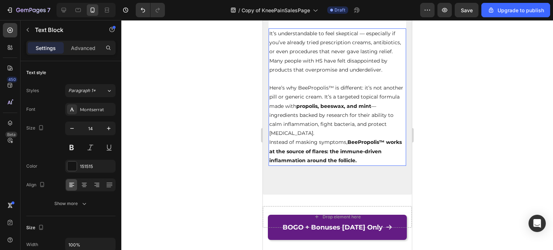
click at [330, 138] on p "Here’s why BeePropolis™ is different: it’s not another pill or generic cream. I…" at bounding box center [337, 111] width 136 height 54
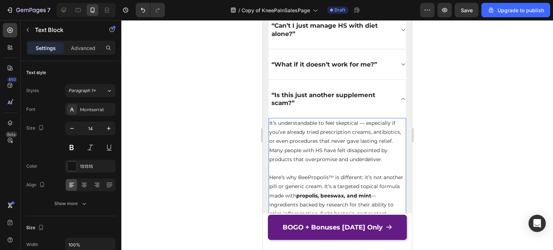
scroll to position [6906, 0]
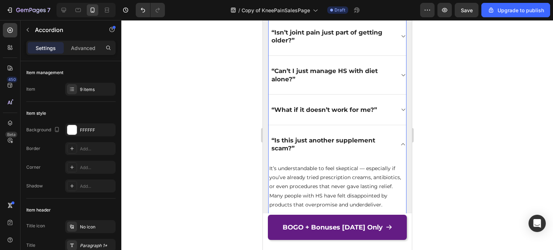
click at [400, 107] on icon at bounding box center [402, 110] width 5 height 6
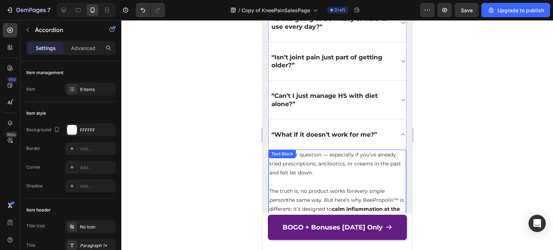
scroll to position [6855, 0]
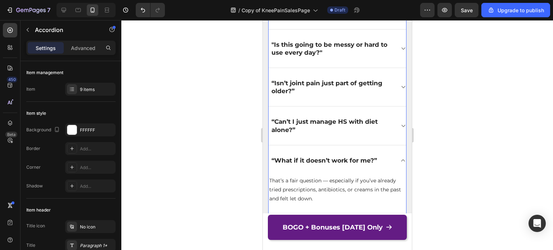
click at [400, 158] on icon at bounding box center [402, 161] width 5 height 6
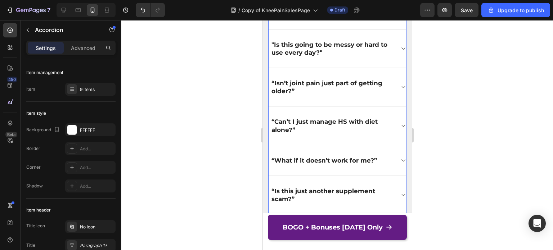
click at [396, 119] on div "“Can’t I just manage HS with diet alone?”" at bounding box center [337, 126] width 138 height 39
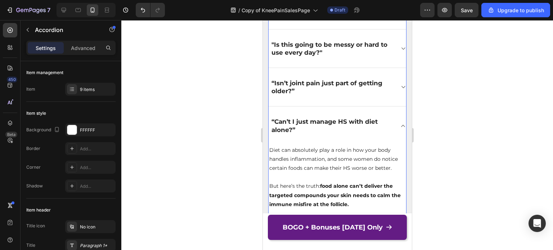
click at [396, 119] on div "“Can’t I just manage HS with diet alone?”" at bounding box center [337, 126] width 138 height 38
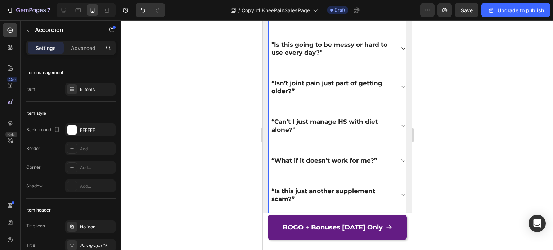
click at [400, 84] on icon at bounding box center [402, 87] width 5 height 6
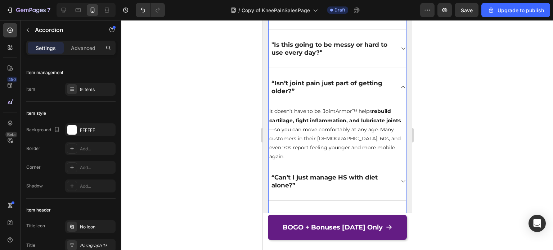
click at [400, 87] on icon at bounding box center [402, 87] width 5 height 6
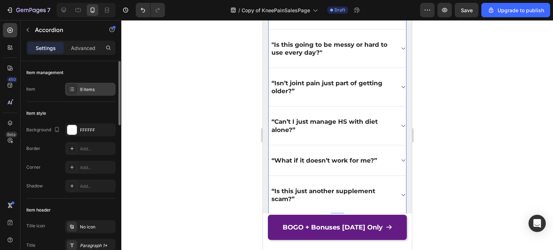
click at [72, 89] on icon at bounding box center [72, 89] width 6 height 6
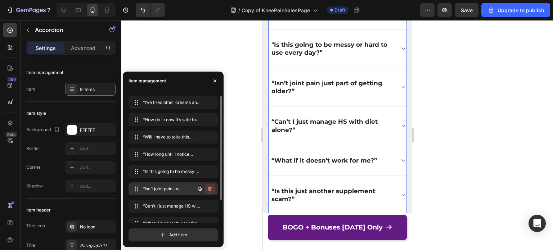
click at [210, 188] on icon "button" at bounding box center [210, 189] width 4 height 4
click at [202, 190] on div "Delete" at bounding box center [204, 189] width 13 height 6
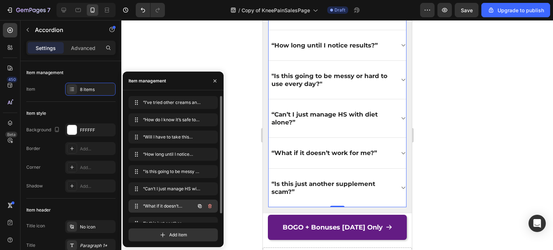
scroll to position [10, 0]
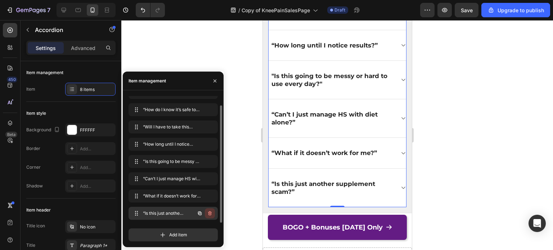
click at [210, 213] on icon "button" at bounding box center [210, 214] width 0 height 2
click at [203, 212] on div "Delete" at bounding box center [204, 213] width 13 height 6
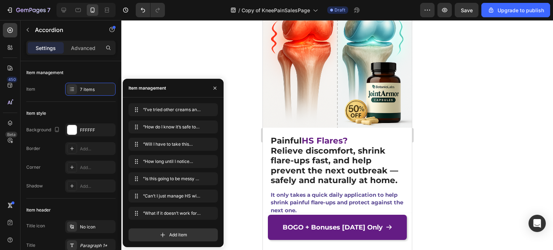
scroll to position [0, 0]
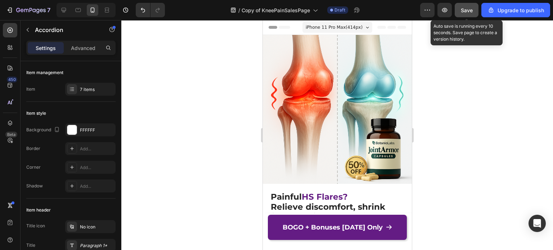
click at [468, 8] on span "Save" at bounding box center [467, 10] width 12 height 6
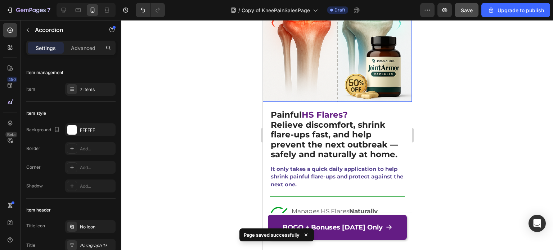
scroll to position [83, 0]
